Goal: Entertainment & Leisure: Consume media (video, audio)

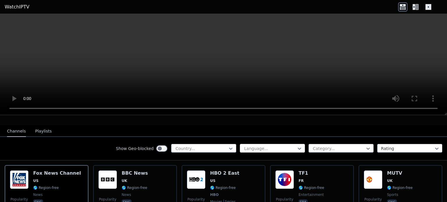
scroll to position [56, 0]
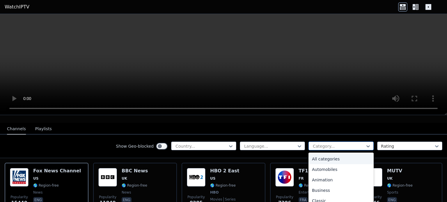
click at [345, 143] on div at bounding box center [338, 146] width 53 height 6
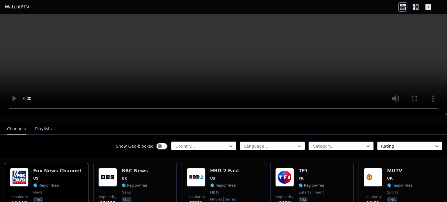
click at [213, 142] on div "Country..." at bounding box center [203, 146] width 65 height 9
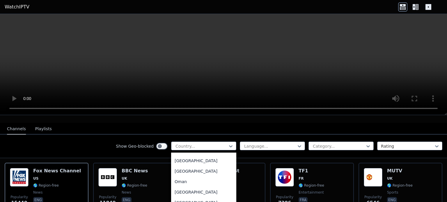
scroll to position [1445, 0]
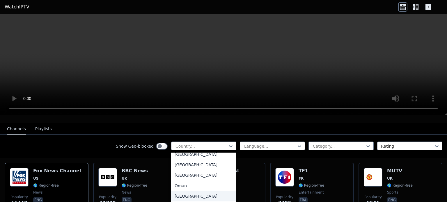
click at [184, 192] on div "[GEOGRAPHIC_DATA]" at bounding box center [203, 196] width 65 height 10
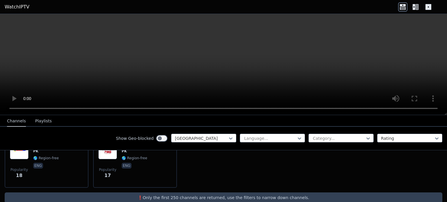
scroll to position [315, 0]
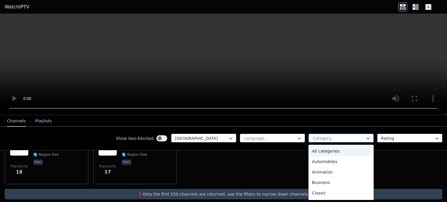
click at [328, 138] on div at bounding box center [338, 139] width 53 height 6
click at [318, 170] on div "Sports" at bounding box center [340, 173] width 65 height 10
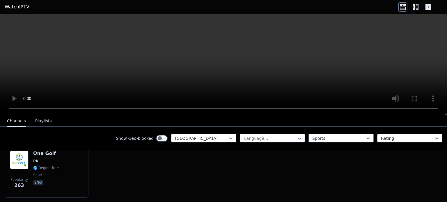
scroll to position [73, 0]
click at [228, 138] on icon at bounding box center [231, 139] width 6 height 6
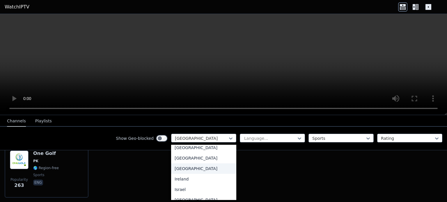
scroll to position [0, 0]
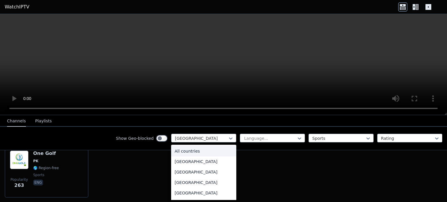
click at [191, 152] on div "All countries" at bounding box center [203, 151] width 65 height 10
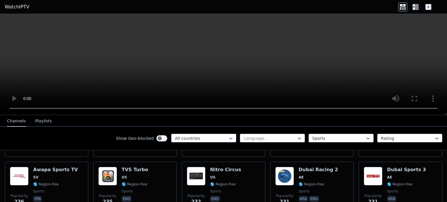
scroll to position [634, 0]
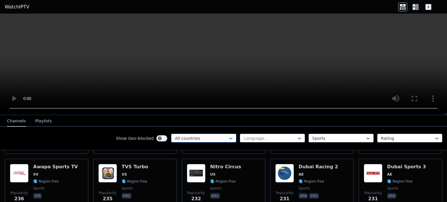
click at [220, 137] on div at bounding box center [201, 139] width 53 height 6
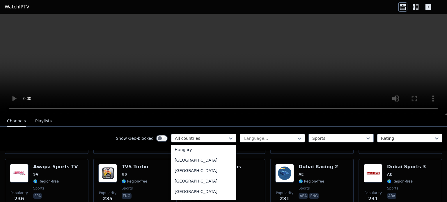
scroll to position [881, 0]
click at [188, 174] on div "[GEOGRAPHIC_DATA]" at bounding box center [203, 170] width 65 height 10
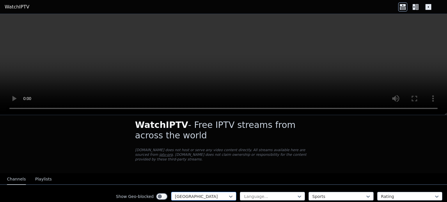
scroll to position [6, 0]
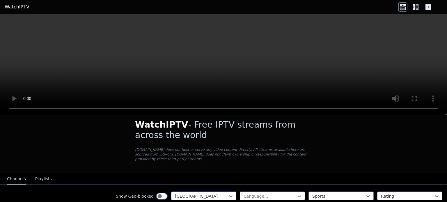
click at [222, 193] on div at bounding box center [201, 196] width 53 height 6
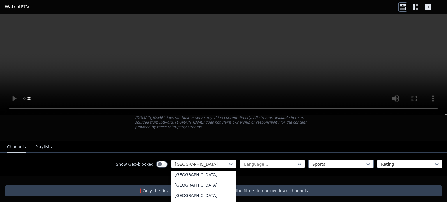
scroll to position [0, 0]
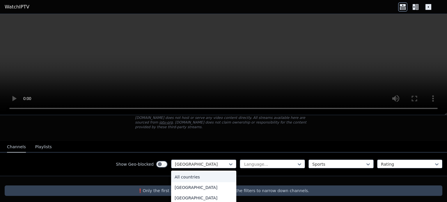
click at [178, 172] on div "All countries" at bounding box center [203, 177] width 65 height 10
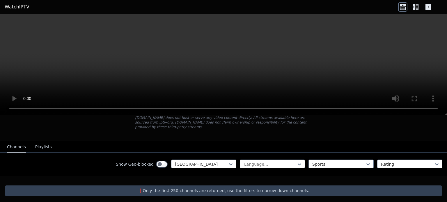
scroll to position [35, 0]
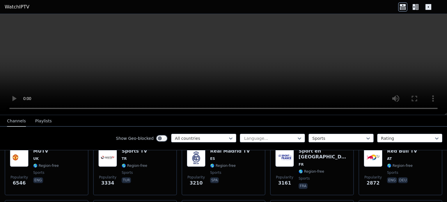
scroll to position [79, 0]
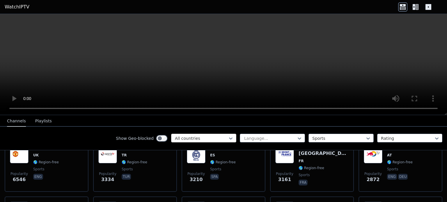
click at [211, 140] on div at bounding box center [201, 139] width 53 height 6
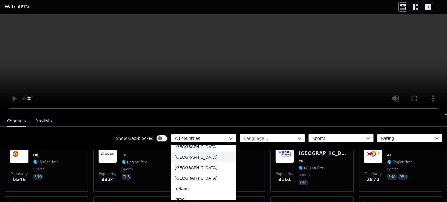
scroll to position [904, 0]
click at [198, 152] on div "[GEOGRAPHIC_DATA]" at bounding box center [203, 147] width 65 height 10
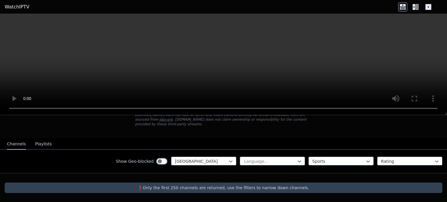
scroll to position [35, 0]
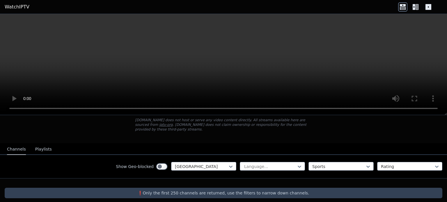
click at [44, 146] on button "Playlists" at bounding box center [43, 149] width 17 height 11
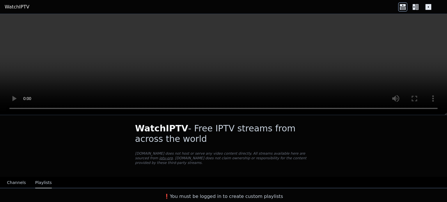
scroll to position [0, 0]
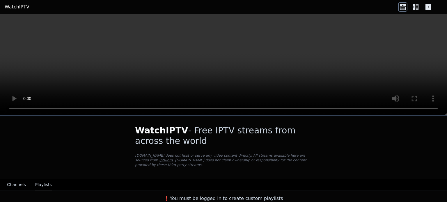
click at [229, 58] on video at bounding box center [223, 64] width 447 height 101
